Goal: Task Accomplishment & Management: Manage account settings

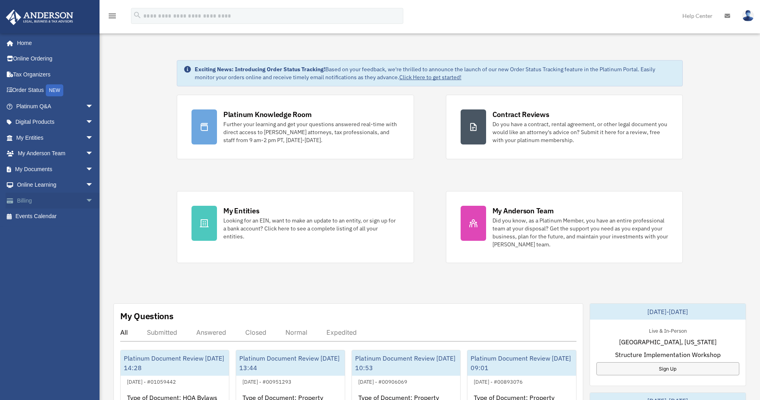
click at [20, 202] on link "Billing arrow_drop_down" at bounding box center [56, 201] width 100 height 16
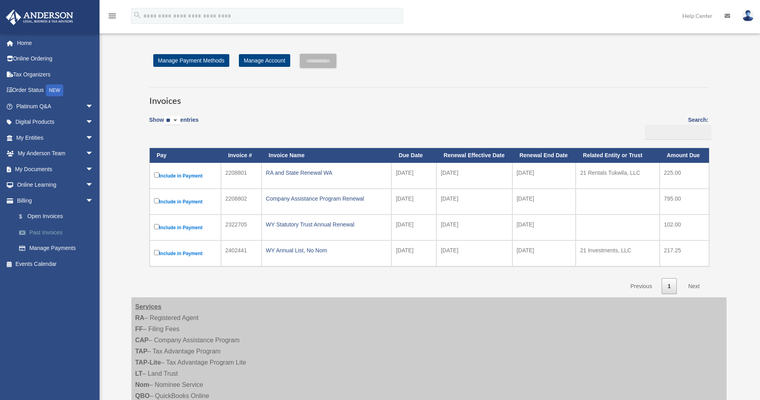
click at [57, 231] on link "Past Invoices" at bounding box center [58, 232] width 94 height 16
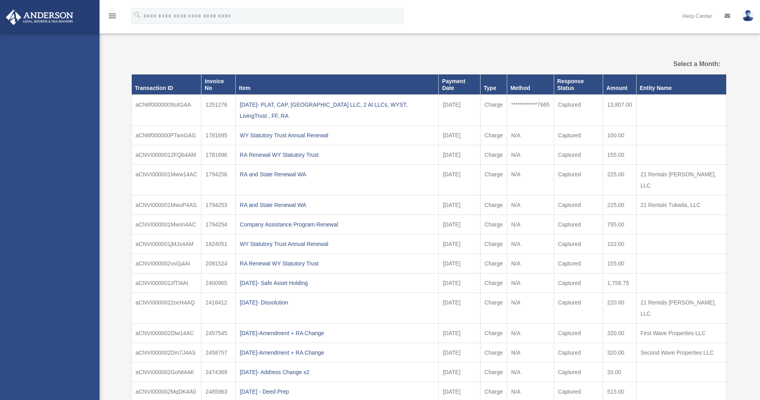
select select
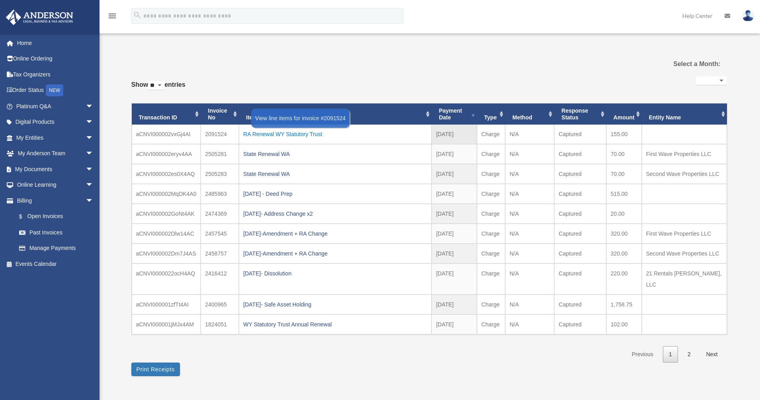
drag, startPoint x: 328, startPoint y: 136, endPoint x: 244, endPoint y: 133, distance: 84.4
click at [244, 133] on div "RA Renewal WY Statutory Trust" at bounding box center [335, 134] width 184 height 11
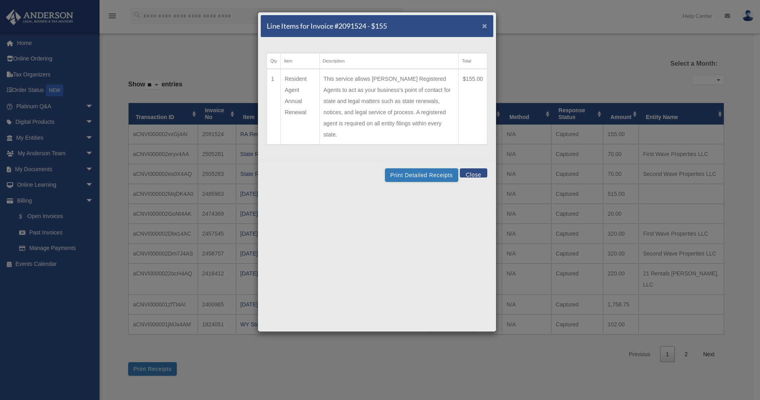
click at [485, 25] on span "×" at bounding box center [484, 25] width 5 height 9
